Goal: Use online tool/utility: Utilize a website feature to perform a specific function

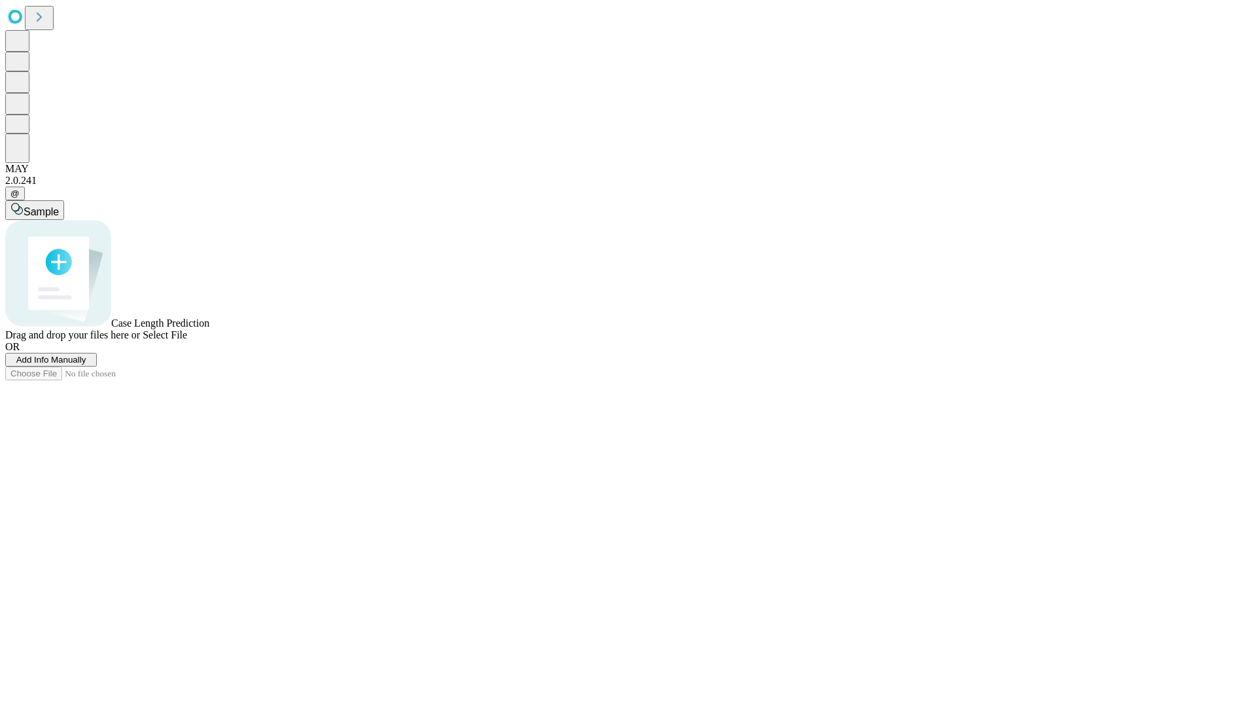
click at [86, 364] on span "Add Info Manually" at bounding box center [51, 360] width 70 height 10
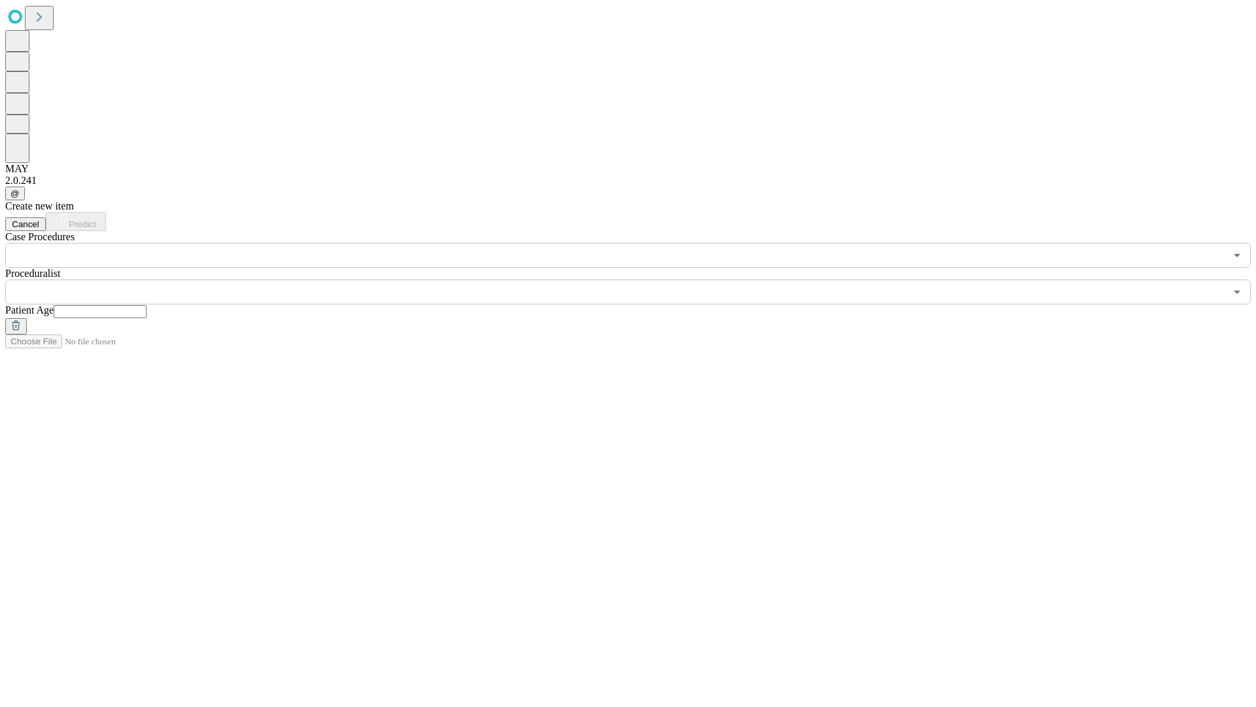
click at [147, 305] on input "text" at bounding box center [100, 311] width 93 height 13
type input "**"
click at [637, 279] on input "text" at bounding box center [615, 291] width 1220 height 25
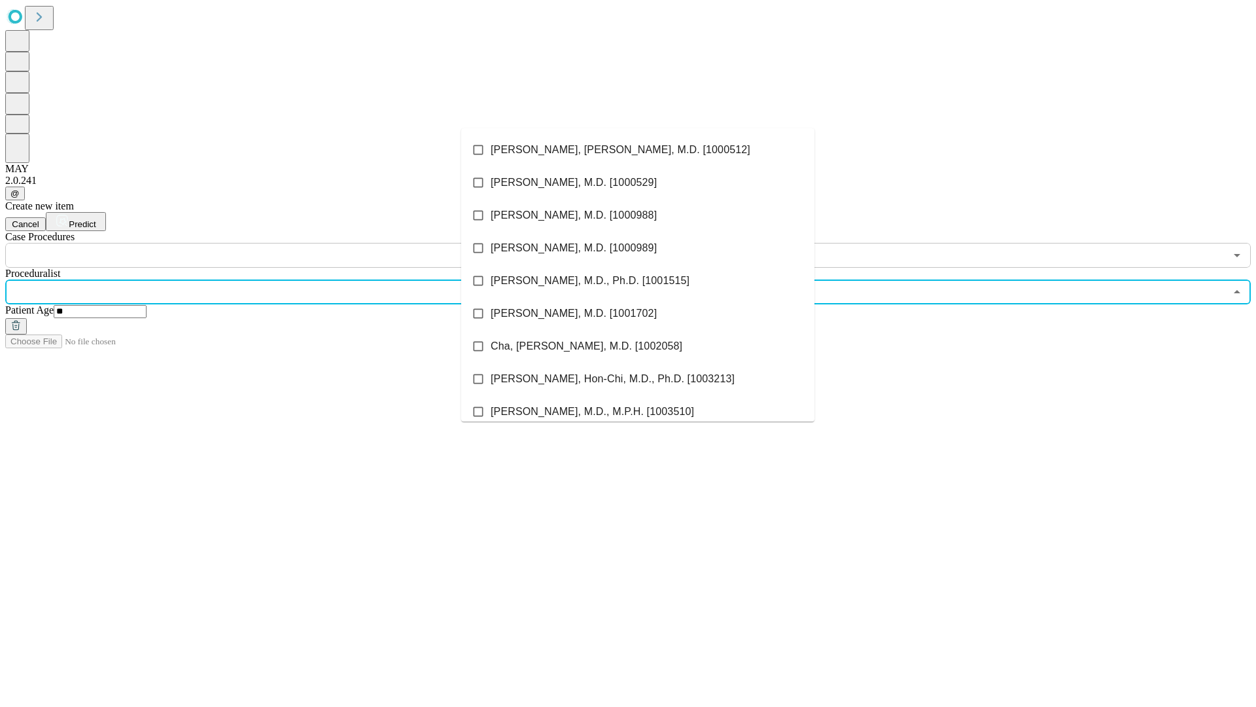
click at [638, 150] on li "[PERSON_NAME], [PERSON_NAME], M.D. [1000512]" at bounding box center [637, 149] width 353 height 33
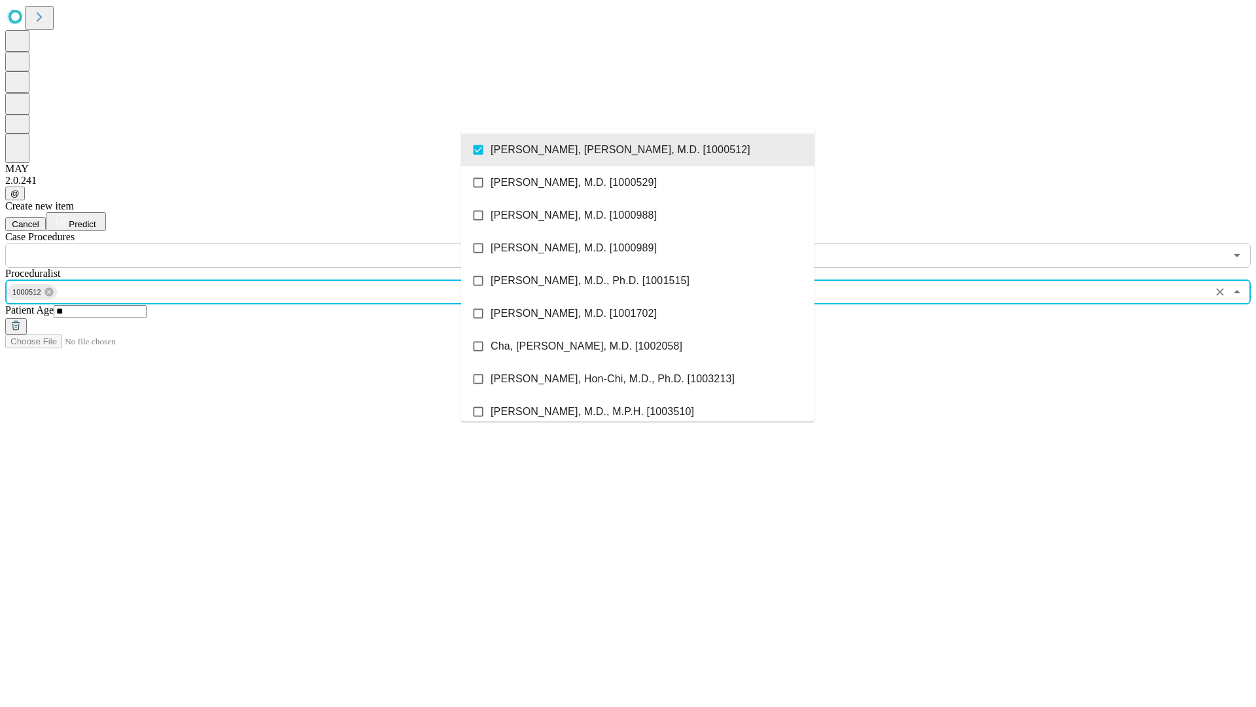
click at [275, 243] on input "text" at bounding box center [615, 255] width 1220 height 25
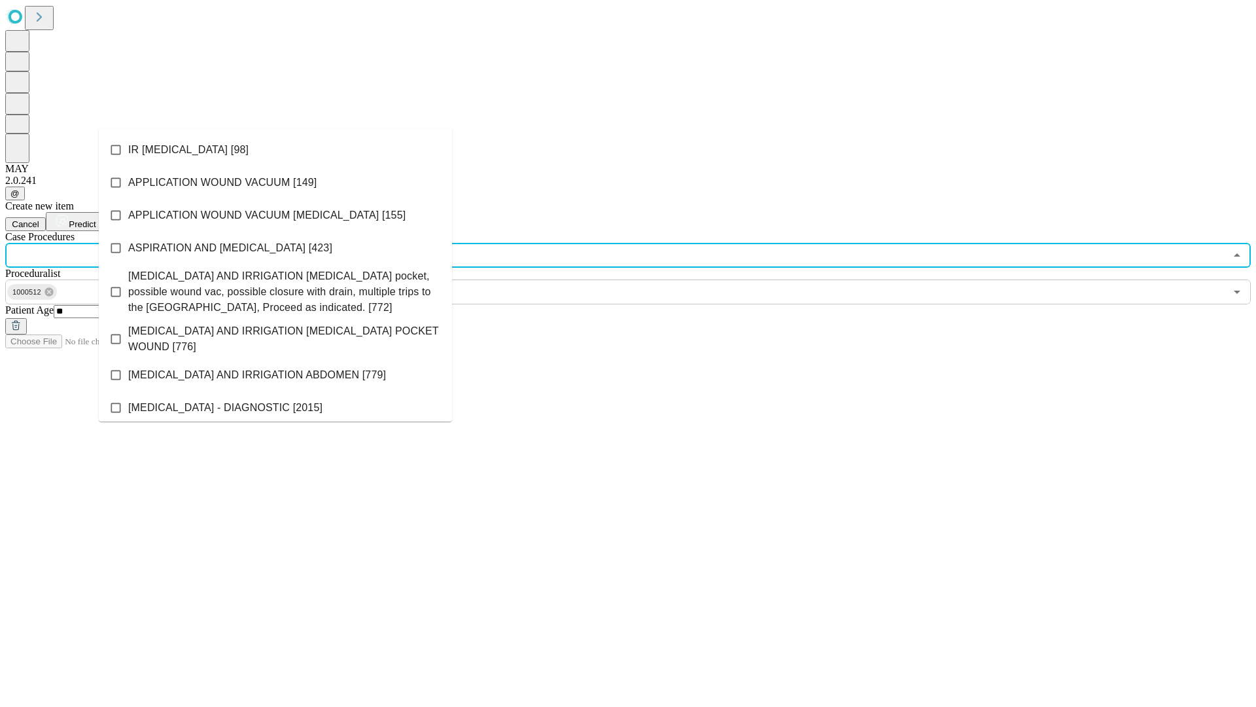
click at [275, 150] on li "IR [MEDICAL_DATA] [98]" at bounding box center [275, 149] width 353 height 33
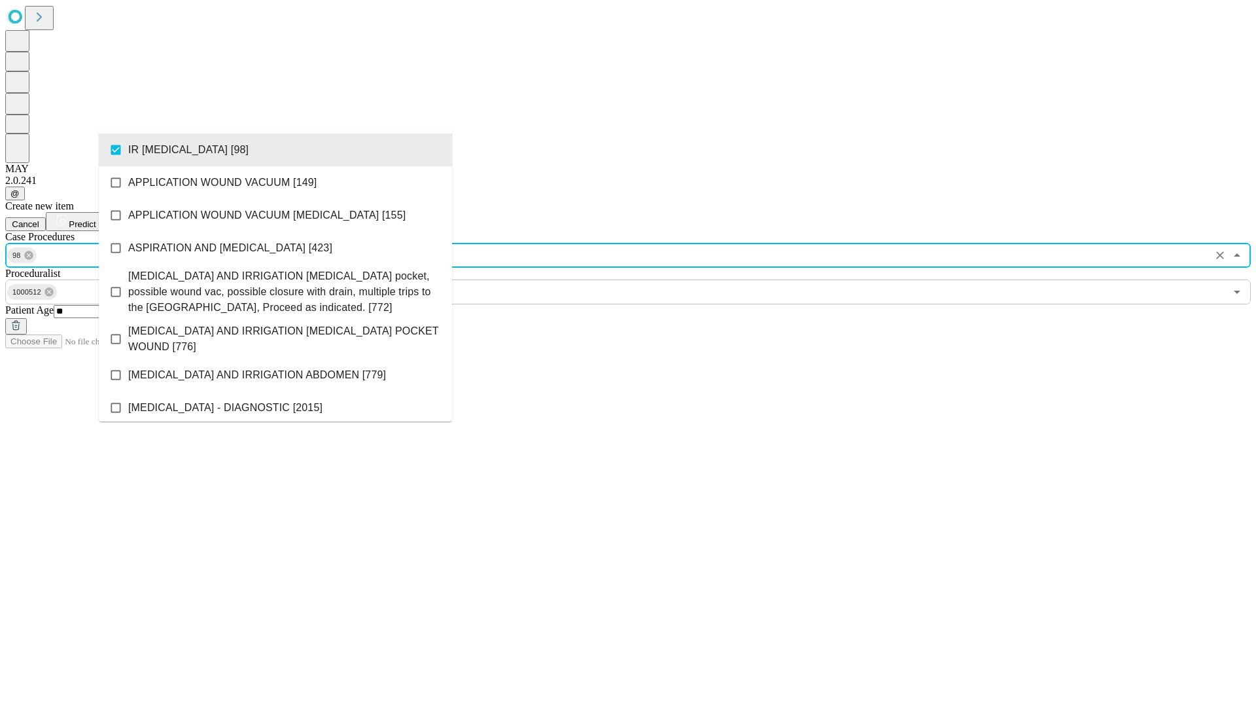
click at [96, 219] on span "Predict" at bounding box center [82, 224] width 27 height 10
